Goal: Transaction & Acquisition: Purchase product/service

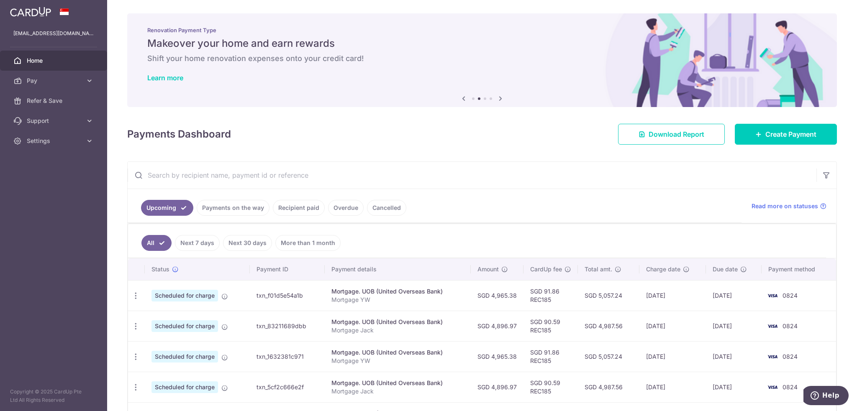
click at [289, 207] on link "Recipient paid" at bounding box center [299, 208] width 52 height 16
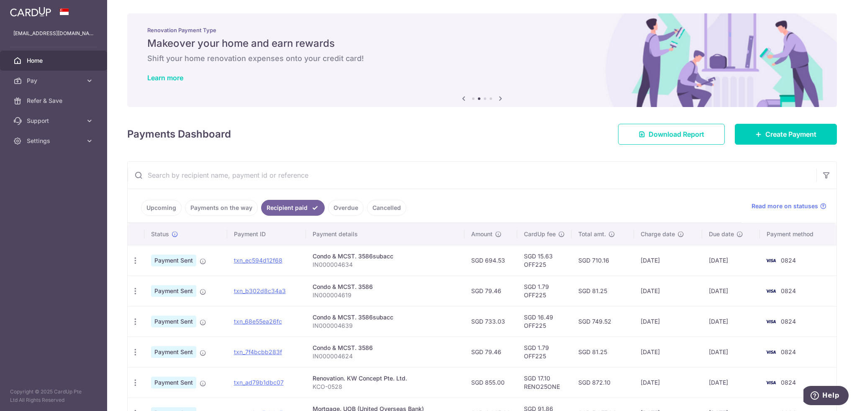
click at [219, 207] on link "Payments on the way" at bounding box center [221, 208] width 73 height 16
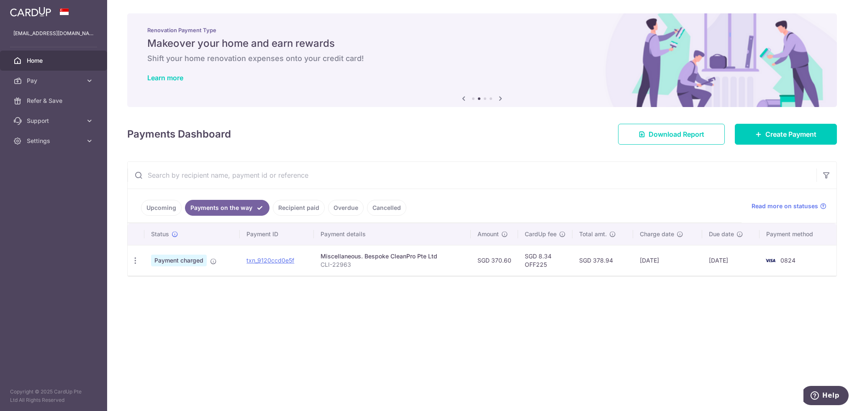
click at [299, 209] on link "Recipient paid" at bounding box center [299, 208] width 52 height 16
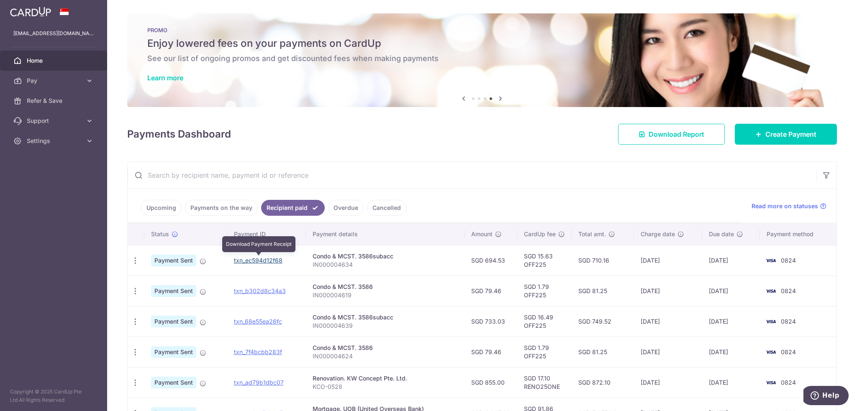
drag, startPoint x: 250, startPoint y: 261, endPoint x: 463, endPoint y: 32, distance: 312.8
click at [250, 261] on link "txn_ec594d12f68" at bounding box center [258, 260] width 49 height 7
click at [134, 290] on icon "button" at bounding box center [135, 291] width 9 height 9
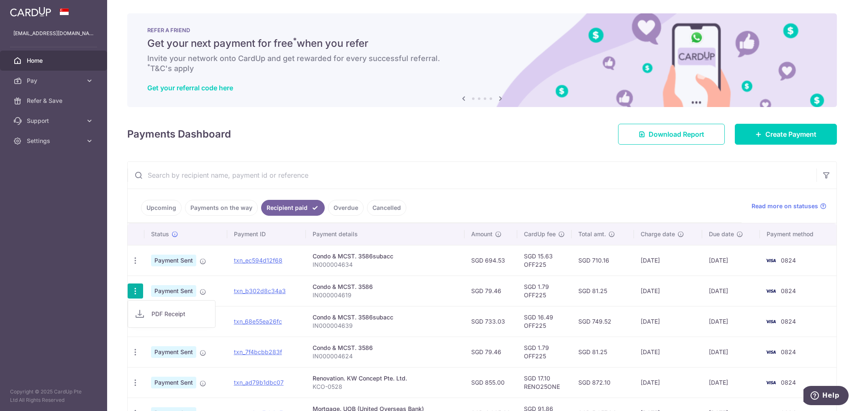
click at [161, 317] on span "PDF Receipt" at bounding box center [179, 314] width 57 height 8
click at [253, 319] on link "txn_68e55ea26fc" at bounding box center [258, 321] width 48 height 7
drag, startPoint x: 272, startPoint y: 352, endPoint x: 464, endPoint y: 28, distance: 376.5
click at [272, 352] on link "txn_7f4bcbb283f" at bounding box center [258, 351] width 48 height 7
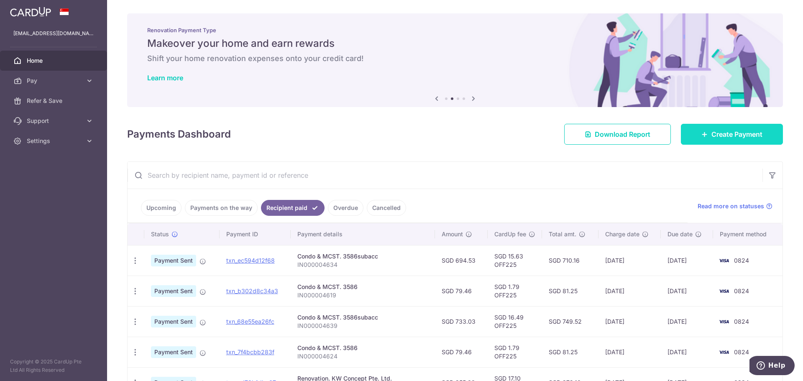
click at [721, 133] on span "Create Payment" at bounding box center [736, 134] width 51 height 10
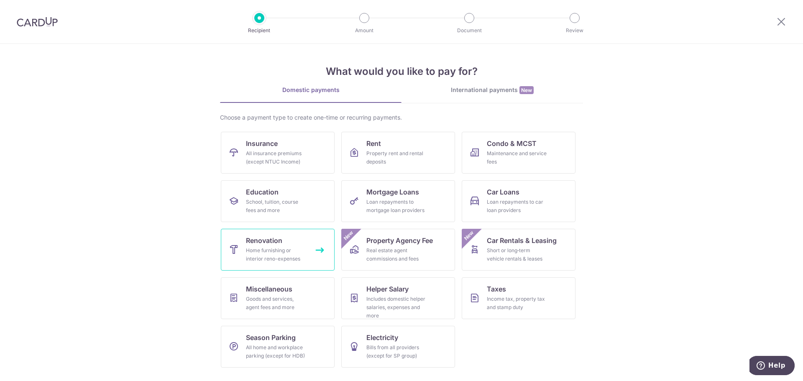
click at [261, 258] on div "Home furnishing or interior reno-expenses" at bounding box center [276, 254] width 60 height 17
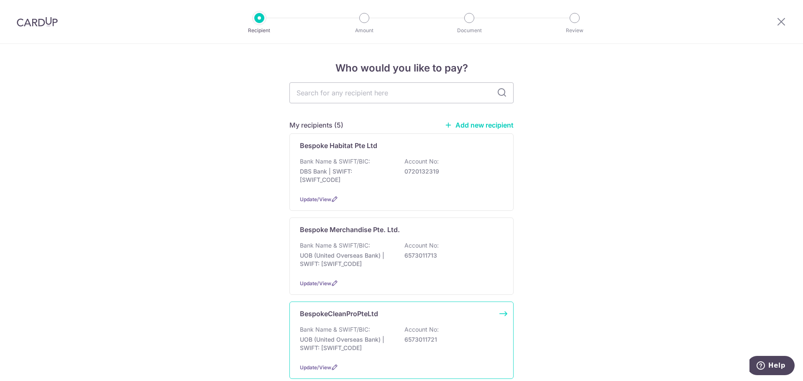
click at [481, 327] on div "Bank Name & SWIFT/BIC: UOB (United Overseas Bank) | SWIFT: [SWIFT_CODE] Account…" at bounding box center [401, 340] width 203 height 31
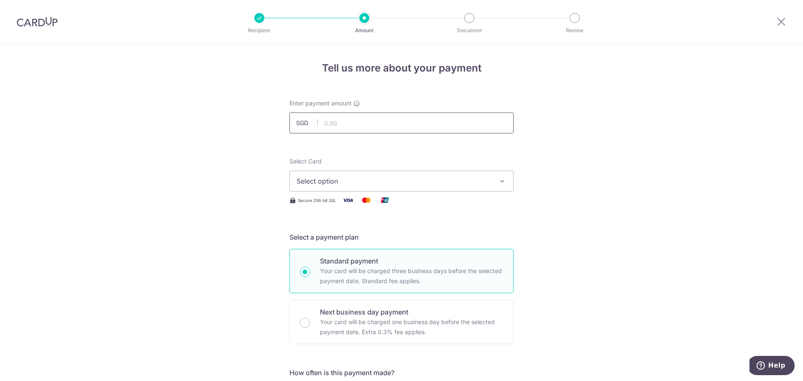
click at [406, 120] on input "text" at bounding box center [401, 123] width 224 height 21
type input "152.60"
click at [437, 177] on span "Select option" at bounding box center [394, 181] width 195 height 10
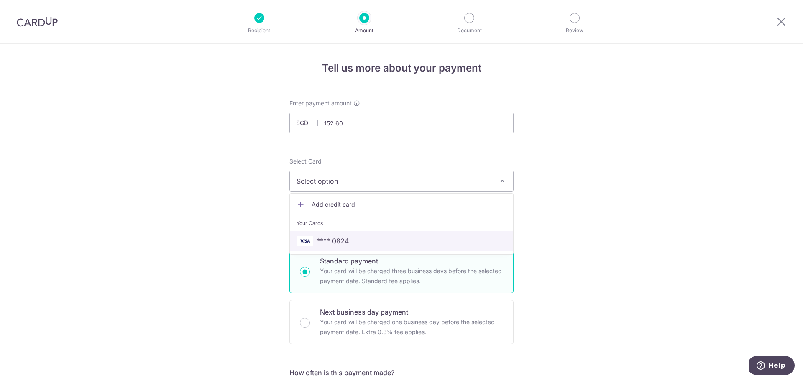
click at [358, 239] on span "**** 0824" at bounding box center [402, 241] width 210 height 10
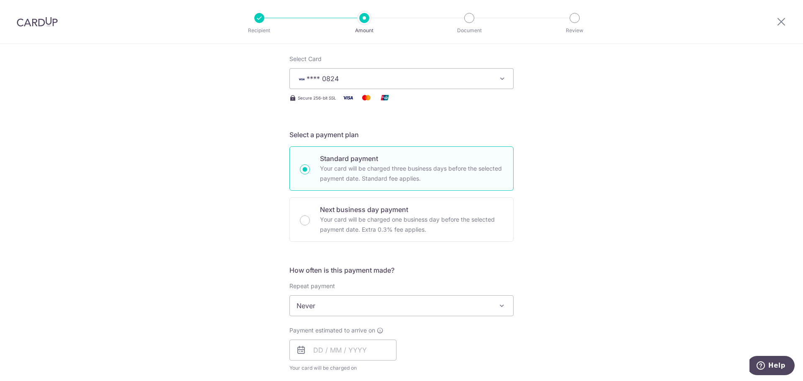
scroll to position [167, 0]
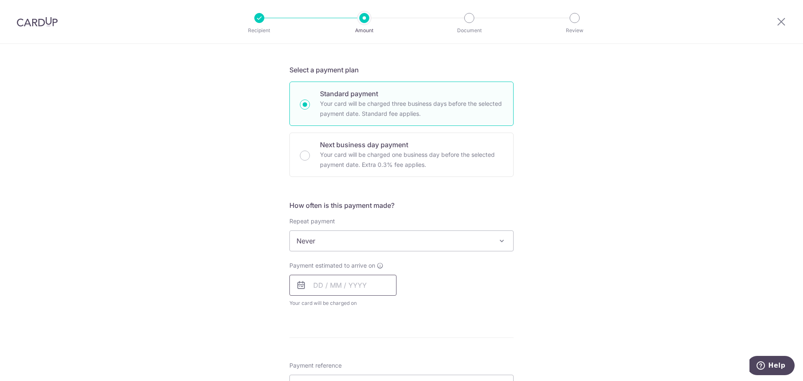
click at [336, 289] on input "text" at bounding box center [342, 285] width 107 height 21
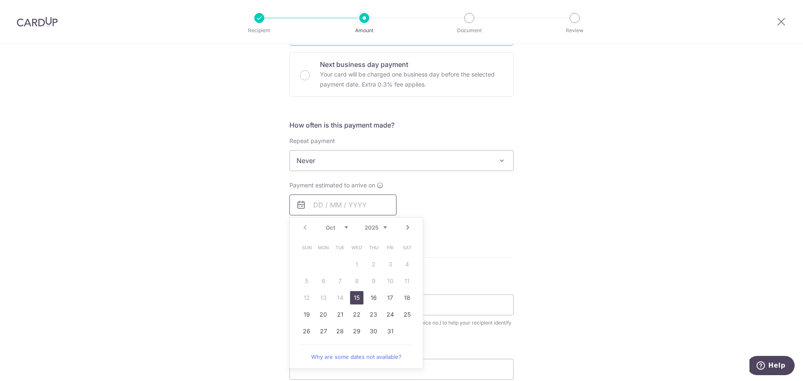
scroll to position [251, 0]
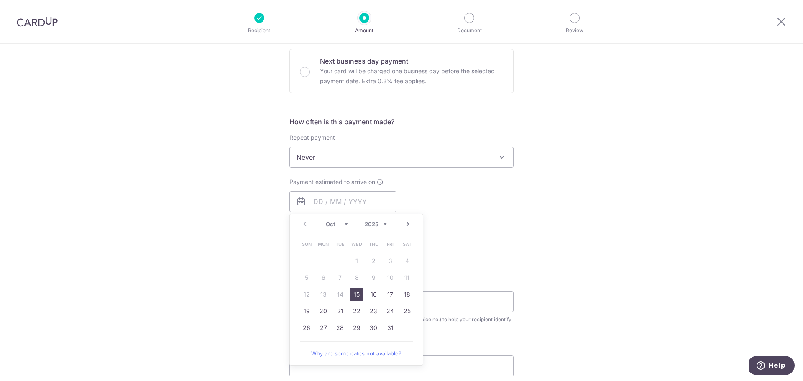
click at [354, 294] on link "15" at bounding box center [356, 294] width 13 height 13
type input "15/10/2025"
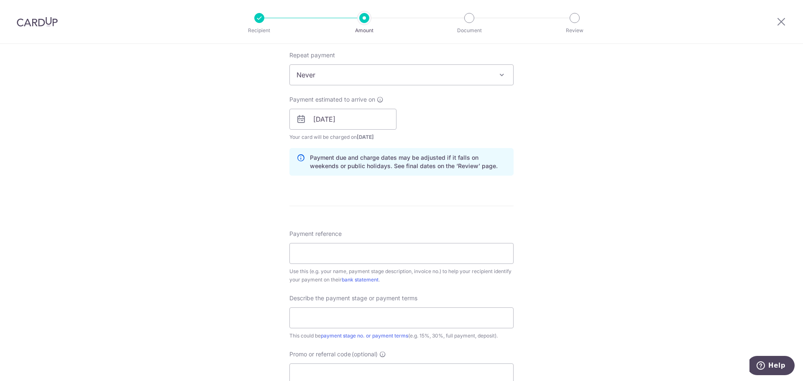
scroll to position [335, 0]
click at [334, 250] on input "Payment reference" at bounding box center [401, 252] width 224 height 21
paste input "CLI-23557"
type input "CLI-23557"
click at [352, 318] on input "text" at bounding box center [401, 316] width 224 height 21
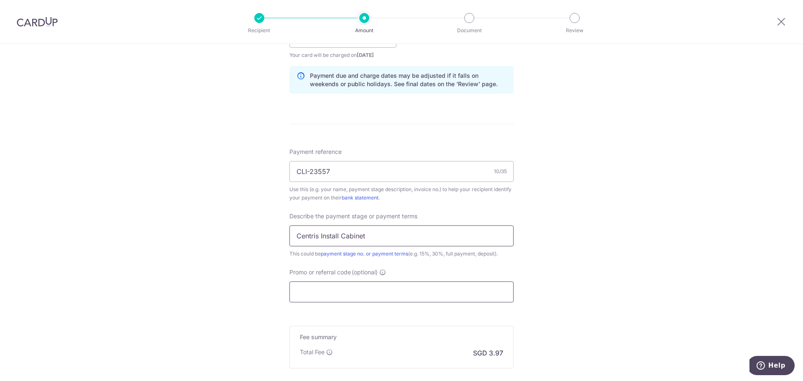
scroll to position [418, 0]
type input "Centris Install Cabinet"
click at [422, 290] on input "Promo or referral code (optional)" at bounding box center [401, 289] width 224 height 21
click at [344, 290] on input "Promo or referral code (optional)" at bounding box center [401, 289] width 224 height 21
paste input "RENO25ONE"
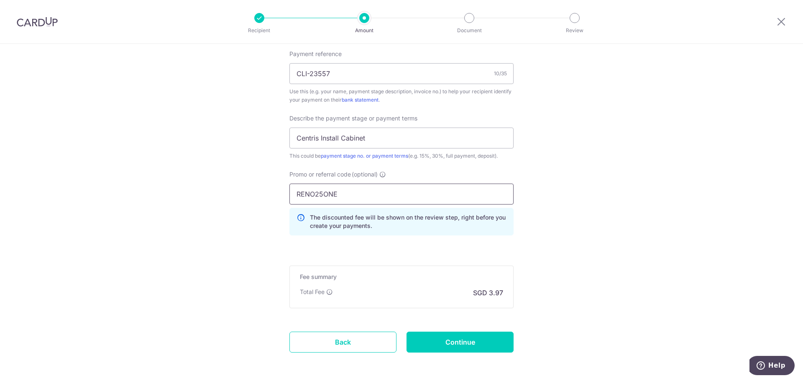
scroll to position [544, 0]
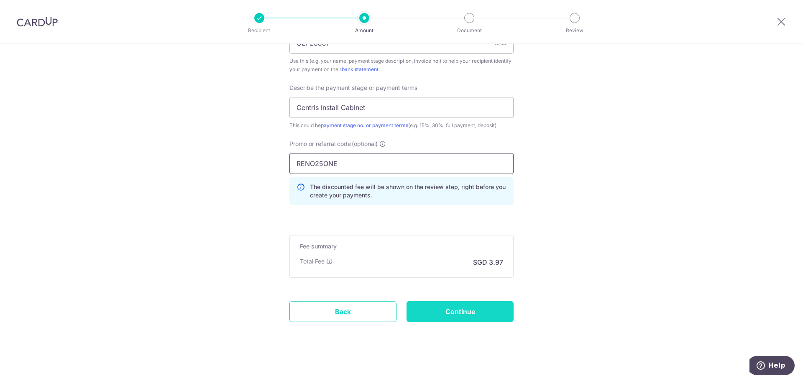
type input "RENO25ONE"
click at [469, 313] on input "Continue" at bounding box center [460, 311] width 107 height 21
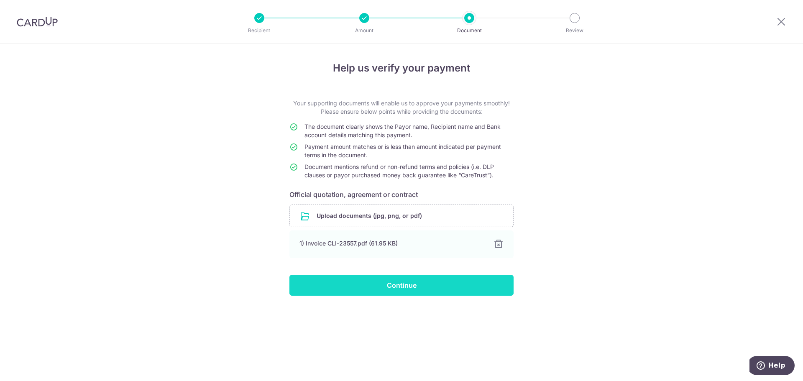
click at [431, 284] on input "Continue" at bounding box center [401, 285] width 224 height 21
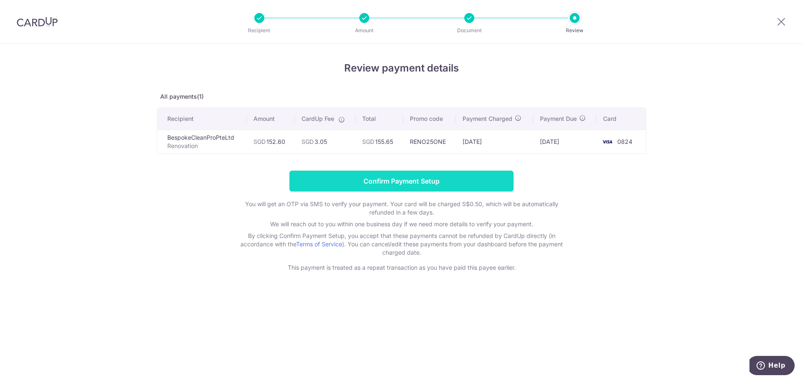
click at [440, 173] on input "Confirm Payment Setup" at bounding box center [401, 181] width 224 height 21
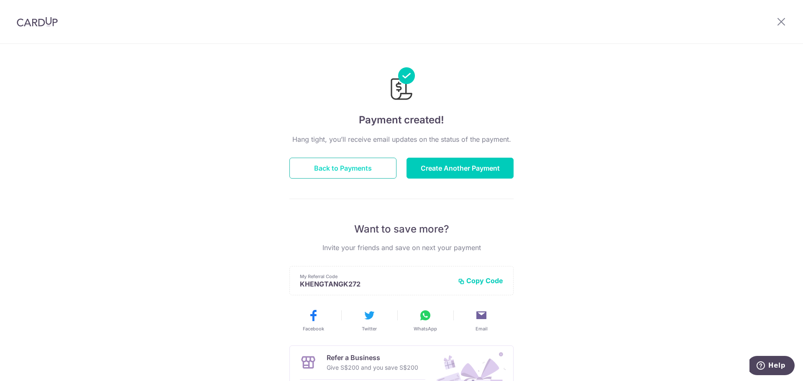
click at [374, 165] on button "Back to Payments" at bounding box center [342, 168] width 107 height 21
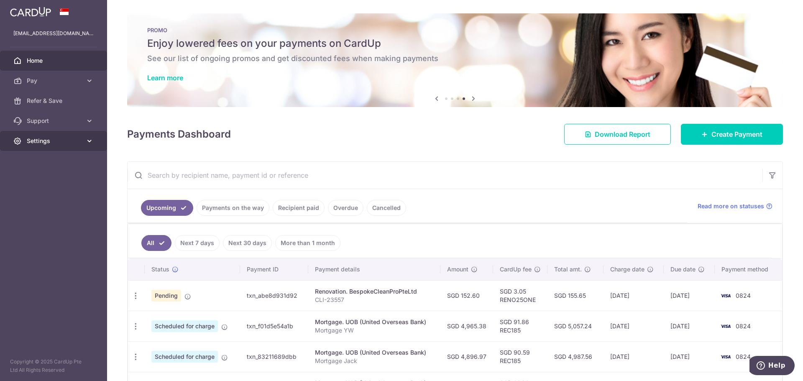
click at [49, 139] on span "Settings" at bounding box center [54, 141] width 55 height 8
click at [61, 184] on span "Logout" at bounding box center [54, 181] width 55 height 8
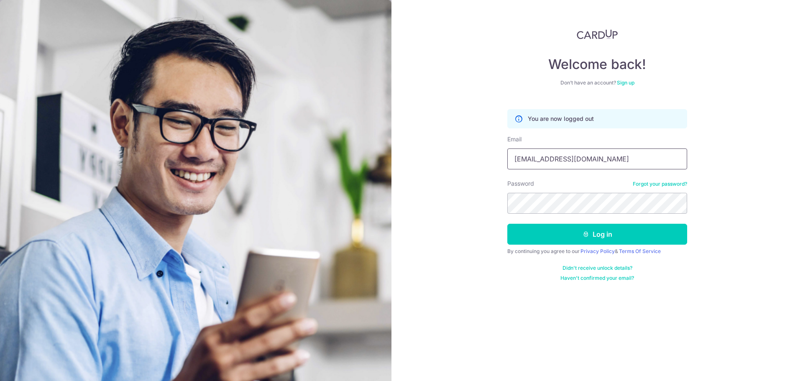
drag, startPoint x: 0, startPoint y: 0, endPoint x: 619, endPoint y: 163, distance: 640.0
click at [619, 163] on input "[EMAIL_ADDRESS][DOMAIN_NAME]" at bounding box center [597, 158] width 180 height 21
type input "[EMAIL_ADDRESS][DOMAIN_NAME]"
click at [442, 238] on div "Welcome back! Don’t have an account? Sign up You are now logged out Email [EMAI…" at bounding box center [597, 190] width 412 height 381
click at [571, 233] on button "Log in" at bounding box center [597, 234] width 180 height 21
